Goal: Book appointment/travel/reservation

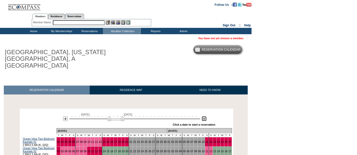
click at [203, 117] on img at bounding box center [204, 119] width 5 height 5
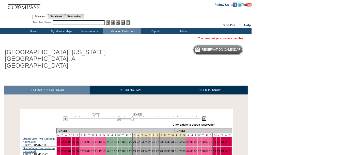
click at [203, 117] on img at bounding box center [204, 119] width 5 height 5
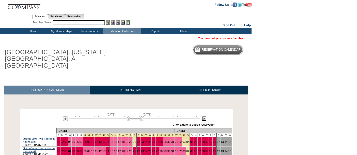
click at [203, 117] on img at bounding box center [204, 119] width 5 height 5
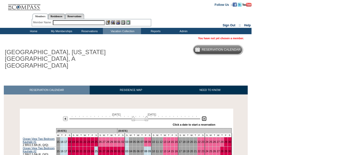
click at [203, 117] on img at bounding box center [204, 119] width 5 height 5
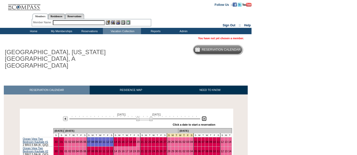
click at [203, 117] on img at bounding box center [204, 119] width 5 height 5
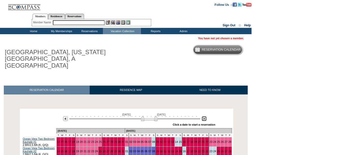
click at [203, 117] on img at bounding box center [204, 119] width 5 height 5
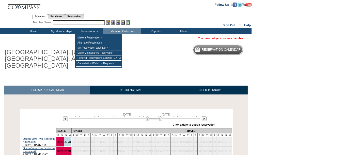
click at [101, 21] on input "text" at bounding box center [79, 22] width 52 height 5
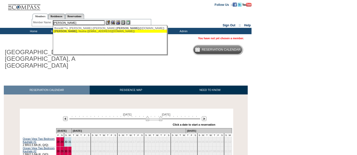
click at [90, 32] on div "Bonee , Nusha (nzbonee@gmail.com)" at bounding box center [110, 31] width 112 height 3
type input "Bonee, Nusha (nzbonee@gmail.com)"
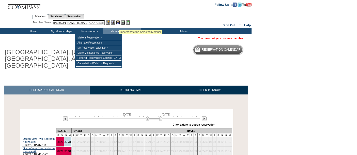
click at [119, 23] on img at bounding box center [118, 22] width 4 height 4
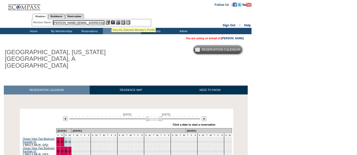
click at [112, 21] on img at bounding box center [113, 22] width 4 height 4
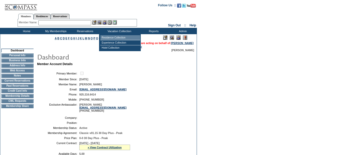
click at [119, 37] on td "Residence Collection" at bounding box center [120, 37] width 40 height 5
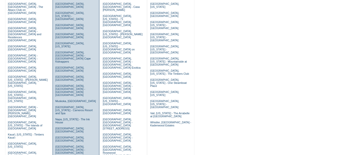
scroll to position [69, 0]
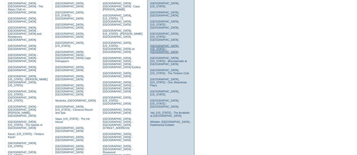
click at [159, 44] on link "Jackson, Wyoming - The Glenwood" at bounding box center [164, 48] width 29 height 9
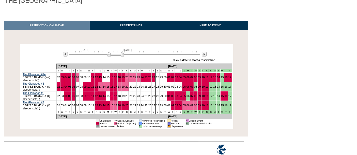
scroll to position [61, 0]
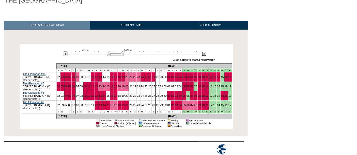
click at [204, 55] on img at bounding box center [204, 54] width 5 height 5
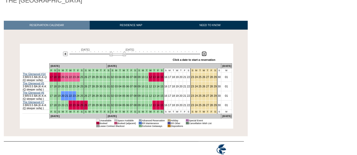
drag, startPoint x: 122, startPoint y: 53, endPoint x: 120, endPoint y: 53, distance: 2.6
click at [120, 53] on img at bounding box center [117, 53] width 17 height 5
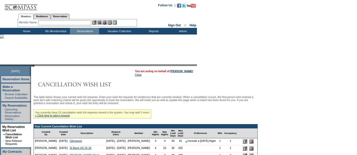
scroll to position [117, 0]
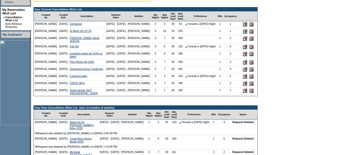
click at [116, 36] on td "[DATE] - [DATE]" at bounding box center [116, 31] width 22 height 7
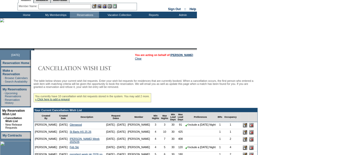
scroll to position [0, 0]
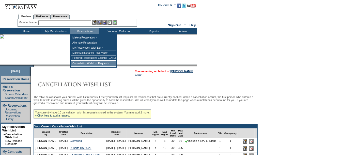
click at [91, 64] on td "Cancellation Wish List Requests" at bounding box center [93, 63] width 45 height 5
